Goal: Communication & Community: Answer question/provide support

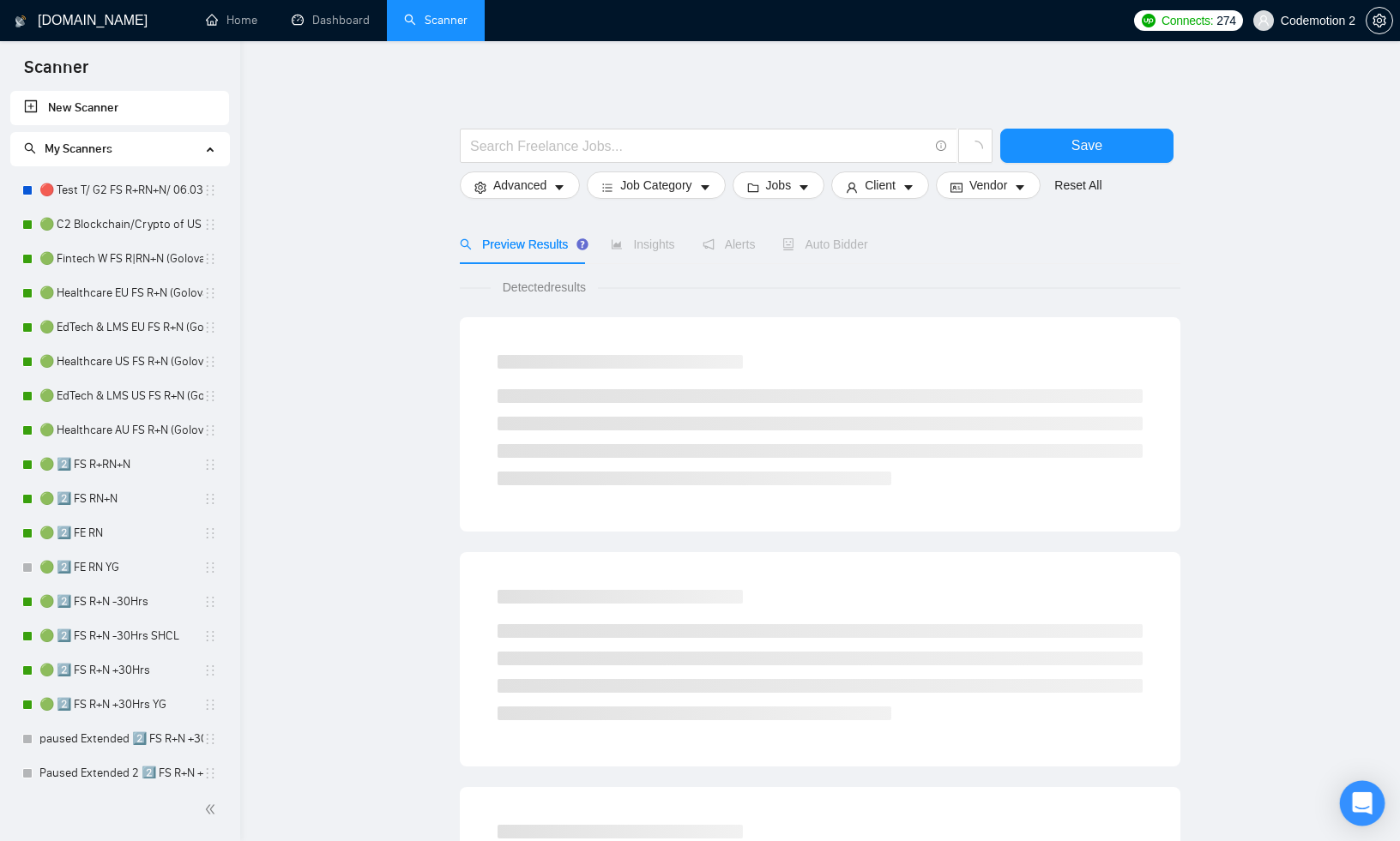
click at [1354, 791] on div "Open Intercom Messenger" at bounding box center [1363, 804] width 46 height 46
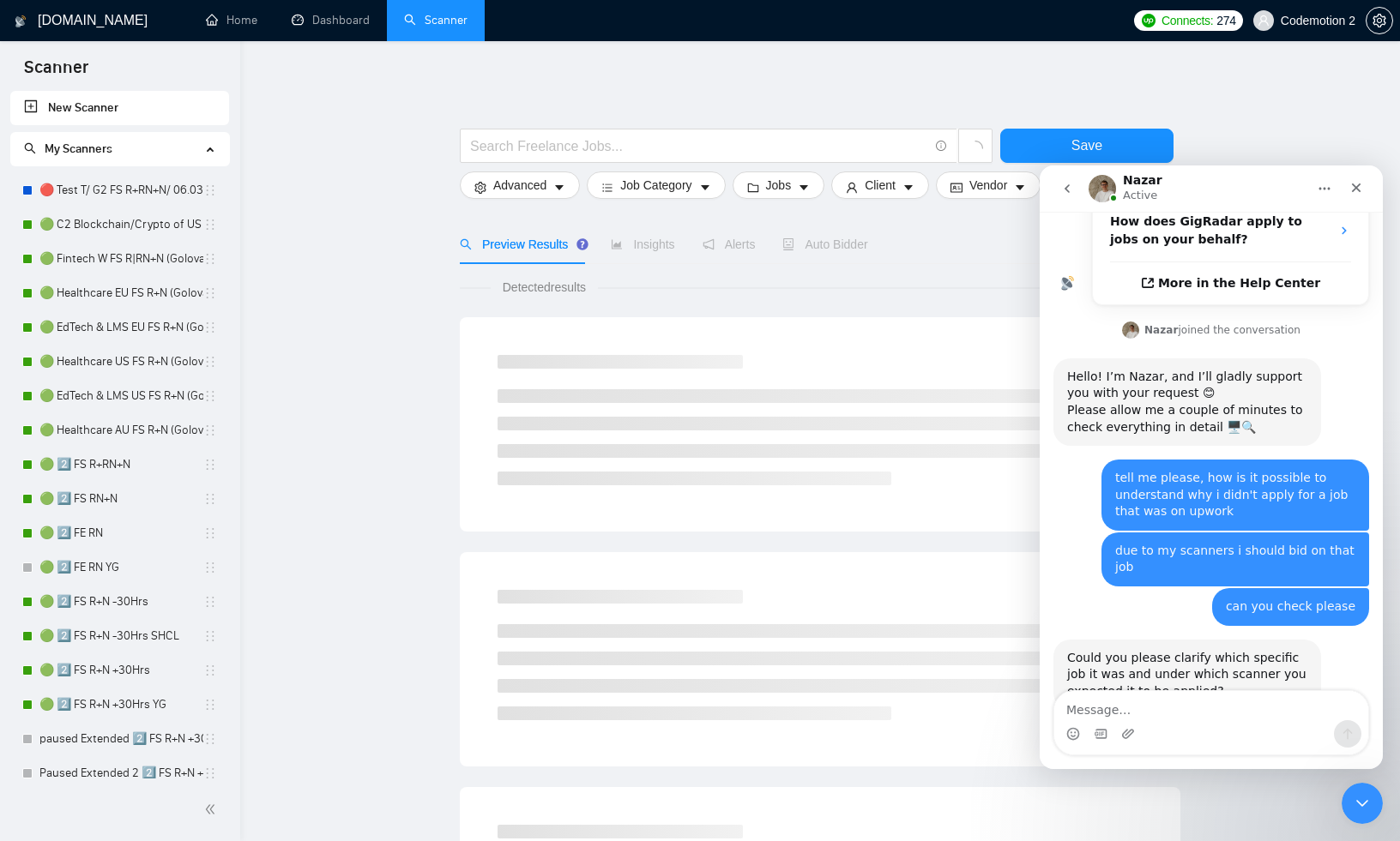
scroll to position [543, 0]
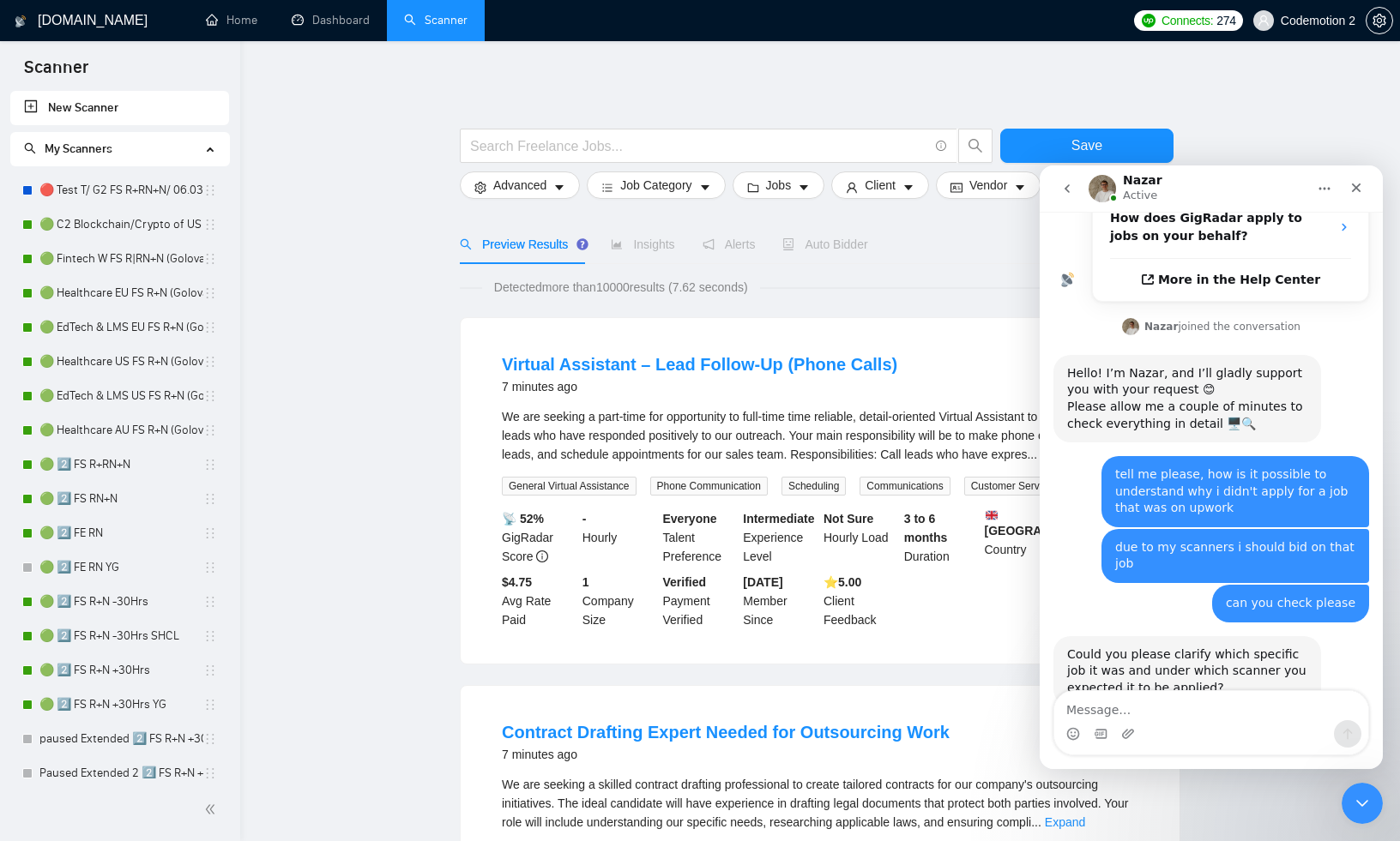
click at [1150, 708] on textarea "Message…" at bounding box center [1211, 705] width 314 height 29
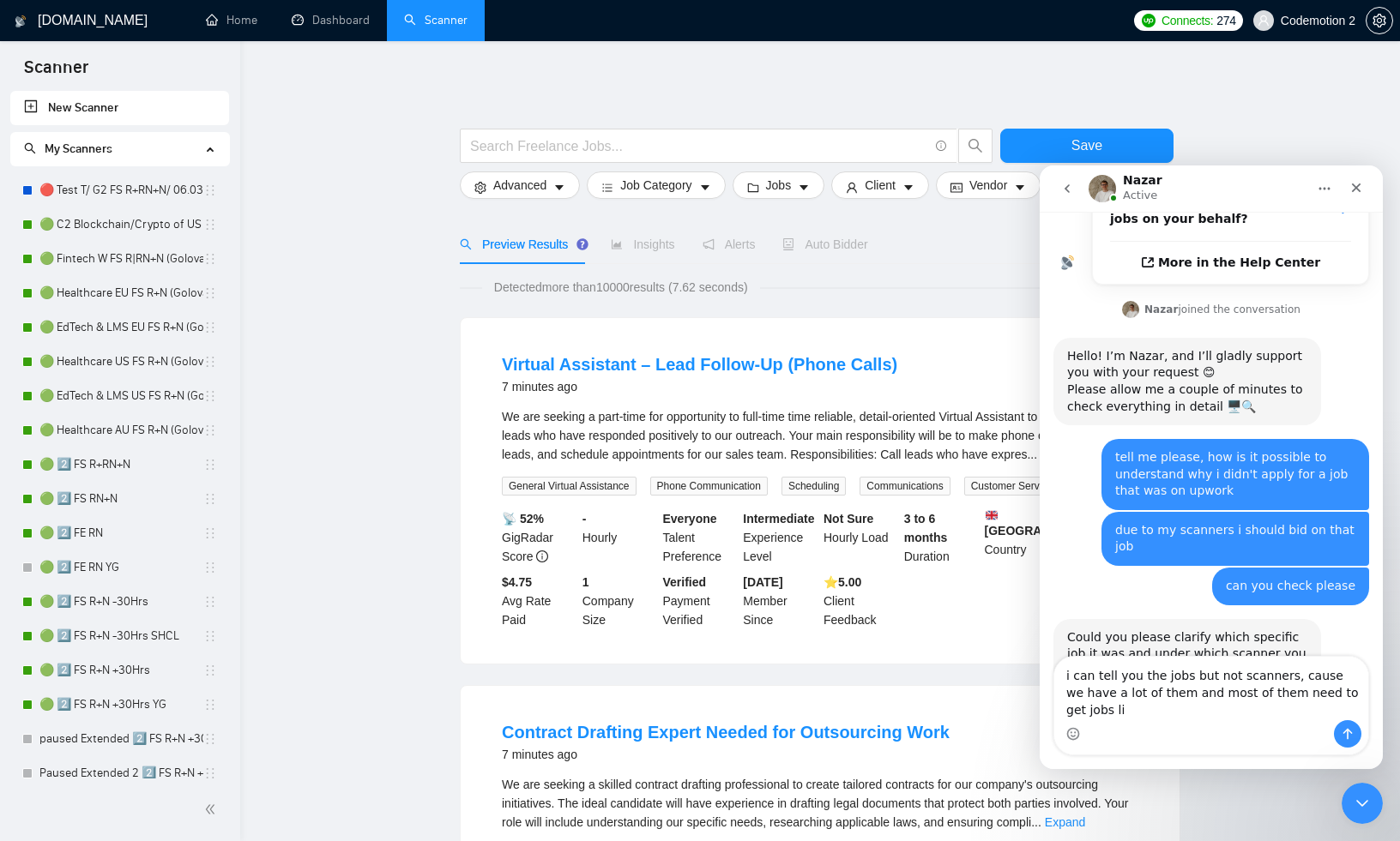
scroll to position [578, 0]
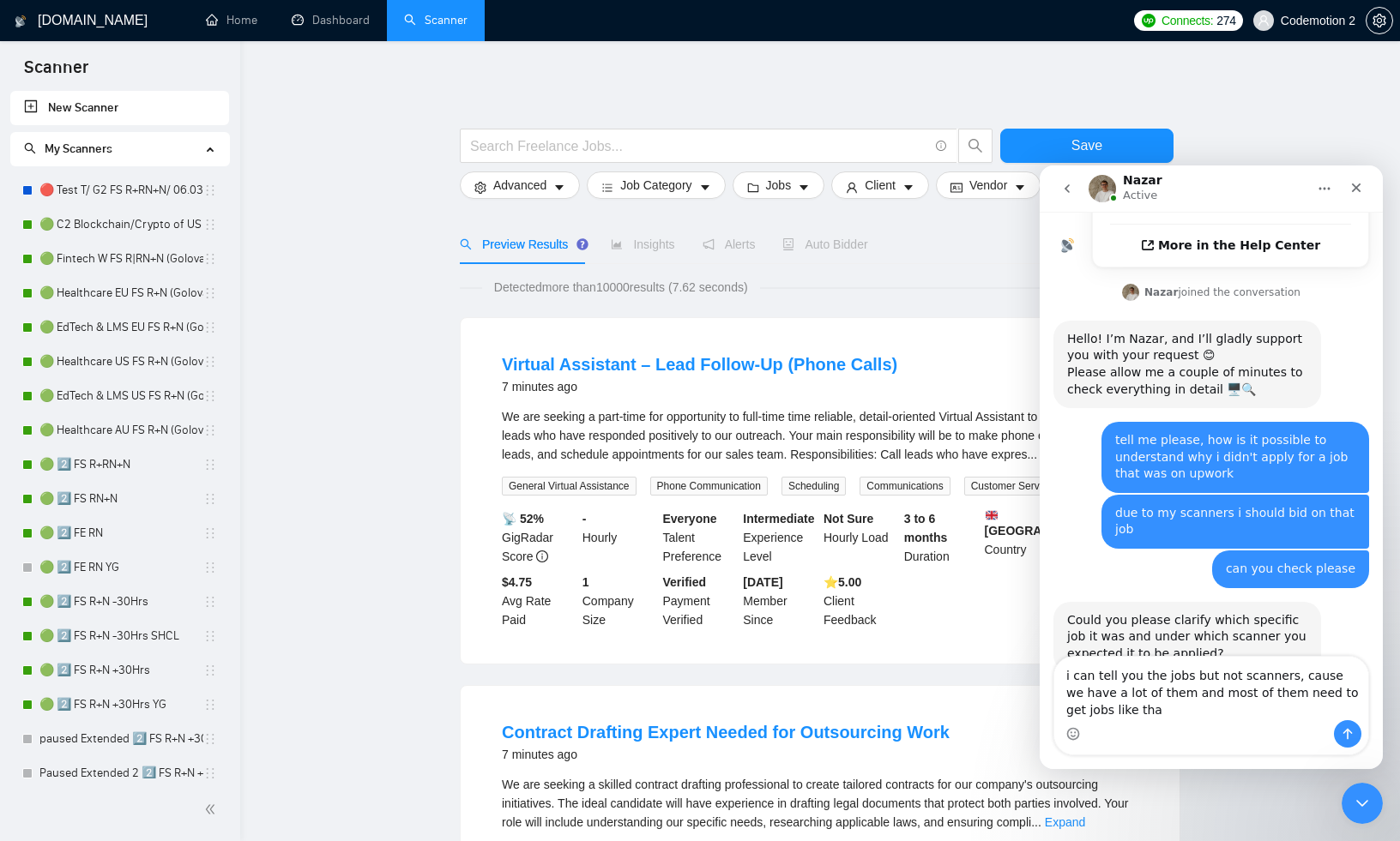
type textarea "i can tell you the jobs but not scanners, cause we have a lot of them and most …"
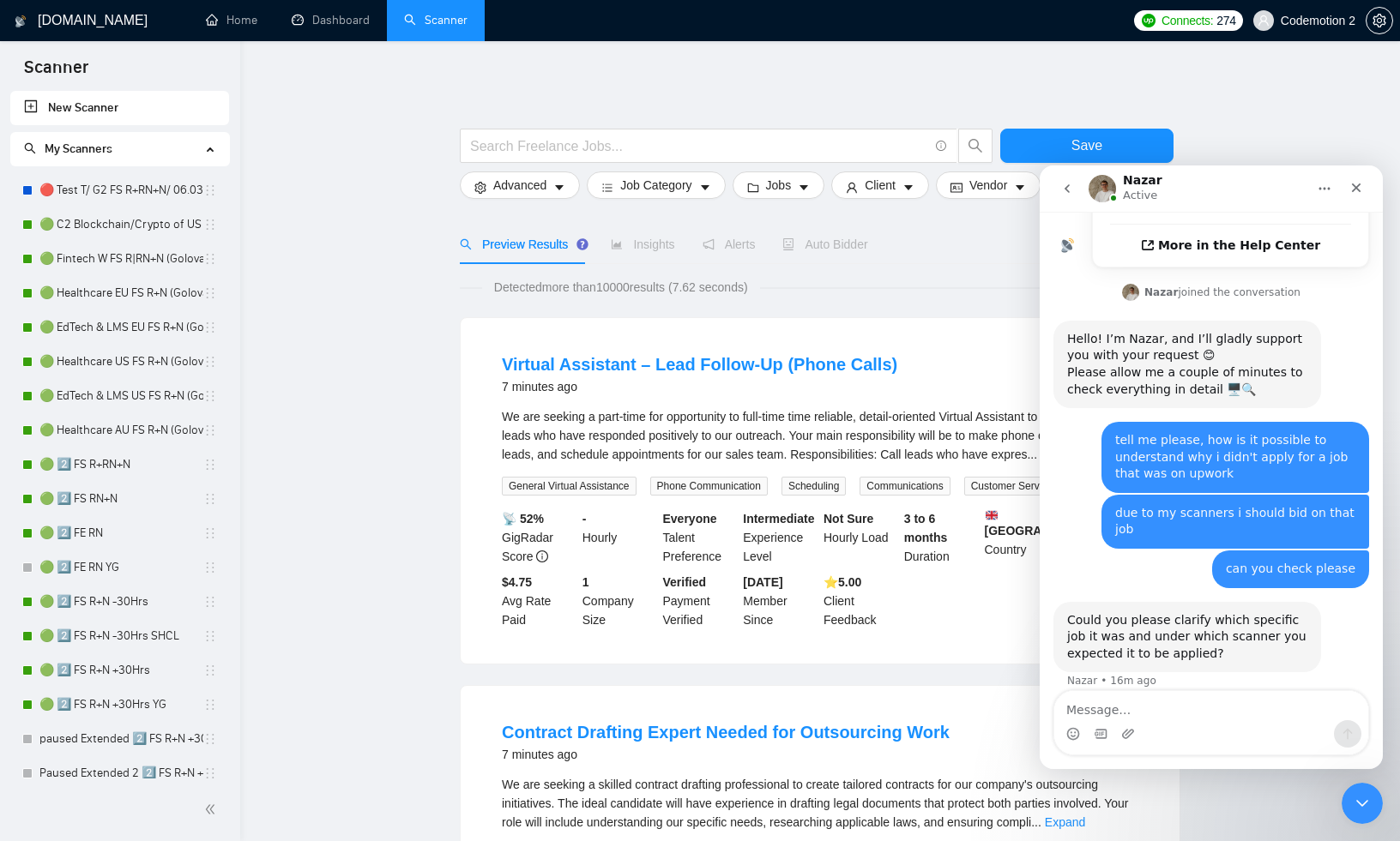
scroll to position [628, 0]
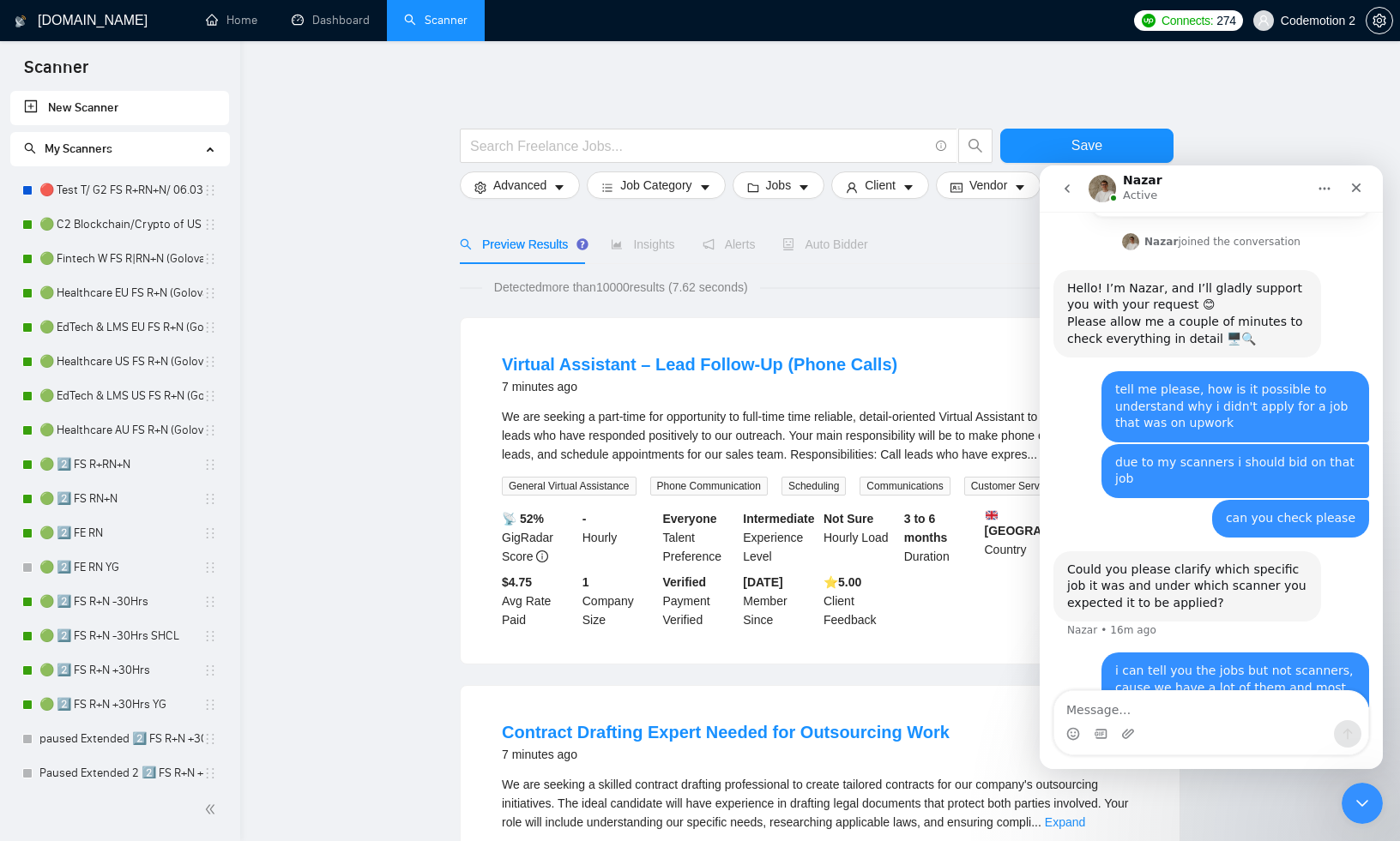
click at [1123, 721] on div "Intercom messenger" at bounding box center [1128, 734] width 14 height 27
click at [1120, 712] on textarea "Message…" at bounding box center [1211, 705] width 314 height 29
paste textarea "[URL][DOMAIN_NAME] [URL][DOMAIN_NAME] [URL][DOMAIN_NAME] [URL][DOMAIN_NAME]"
type textarea "[URL][DOMAIN_NAME] [URL][DOMAIN_NAME] [URL][DOMAIN_NAME] [URL][DOMAIN_NAME]"
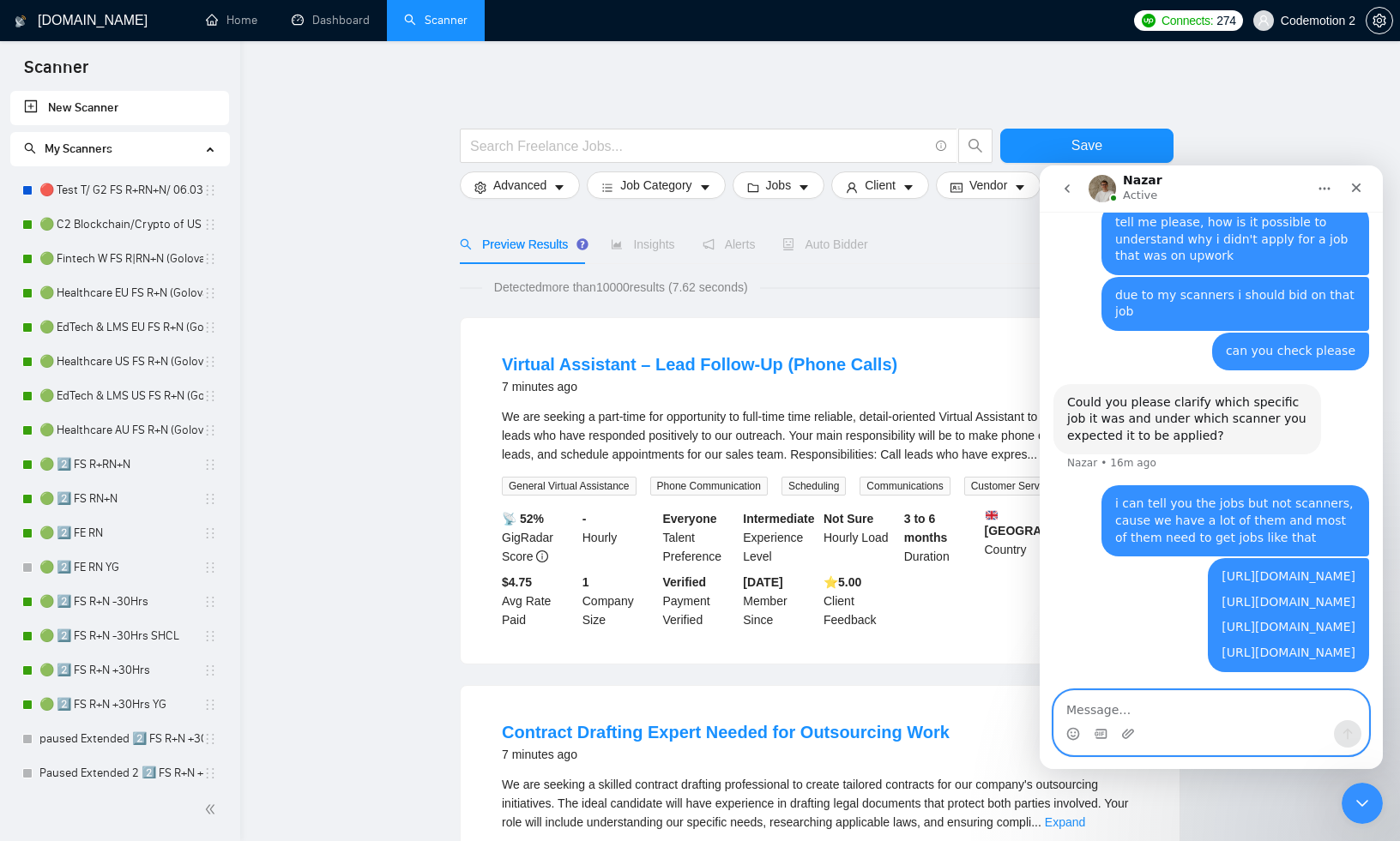
scroll to position [1080, 0]
